Goal: Information Seeking & Learning: Learn about a topic

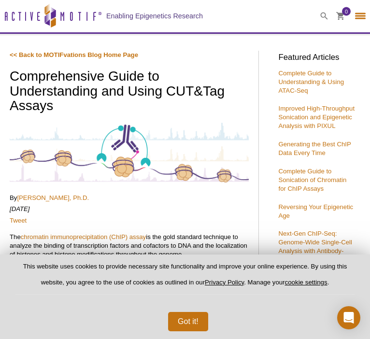
select select "[GEOGRAPHIC_DATA]"
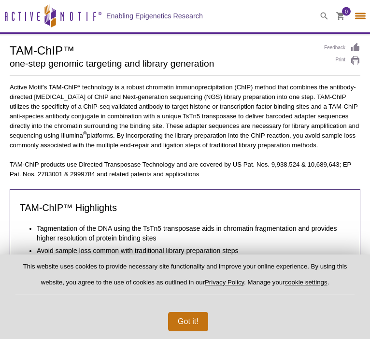
select select "[GEOGRAPHIC_DATA]"
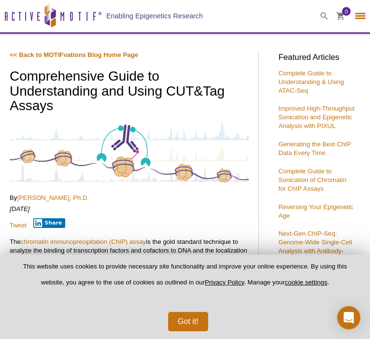
select select "[GEOGRAPHIC_DATA]"
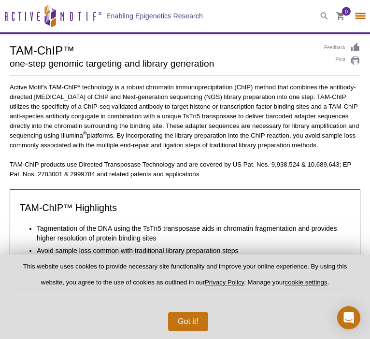
select select "[GEOGRAPHIC_DATA]"
click at [224, 267] on p "This website uses cookies to provide necessary site functionality and improve y…" at bounding box center [184, 278] width 339 height 32
